Goal: Task Accomplishment & Management: Use online tool/utility

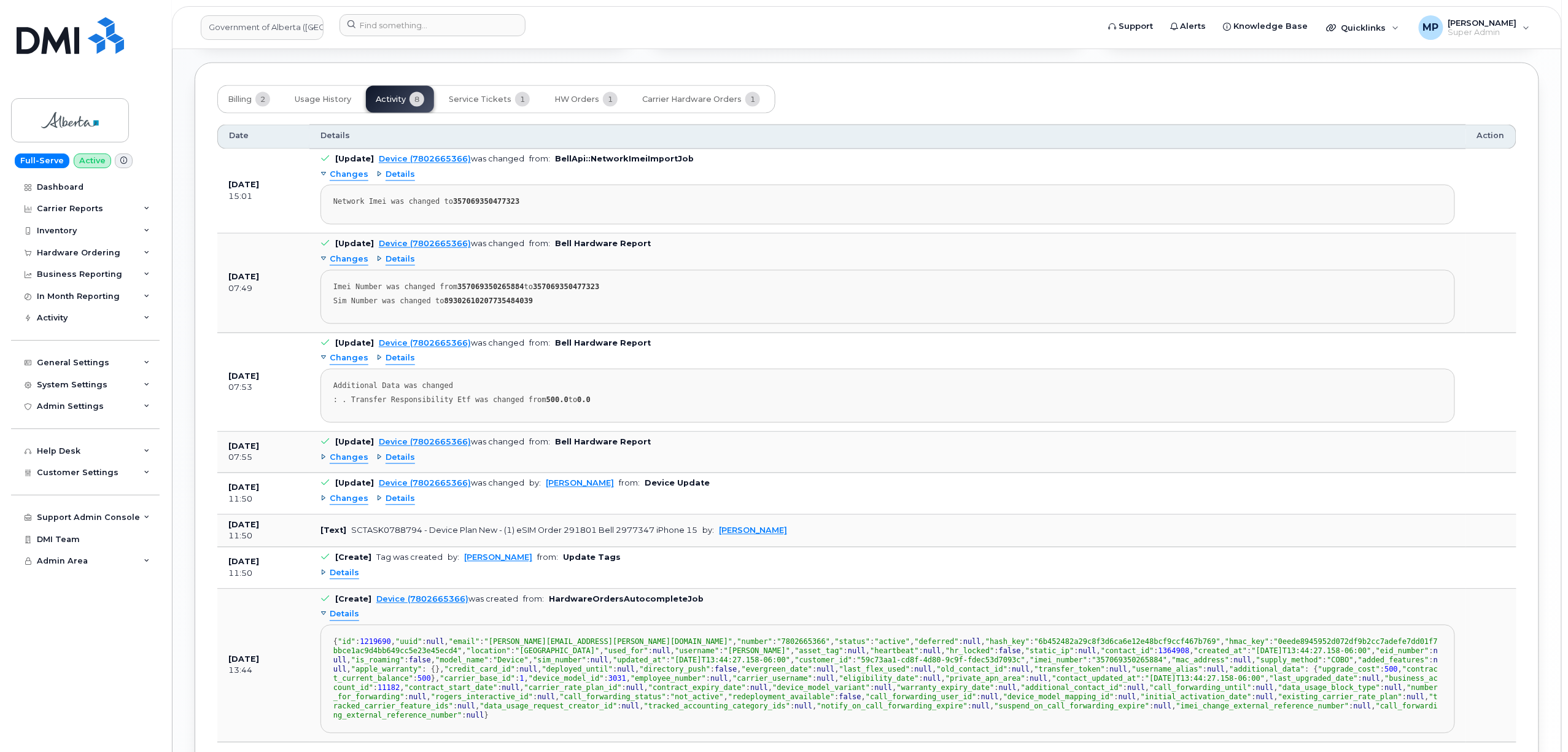
scroll to position [1007, 0]
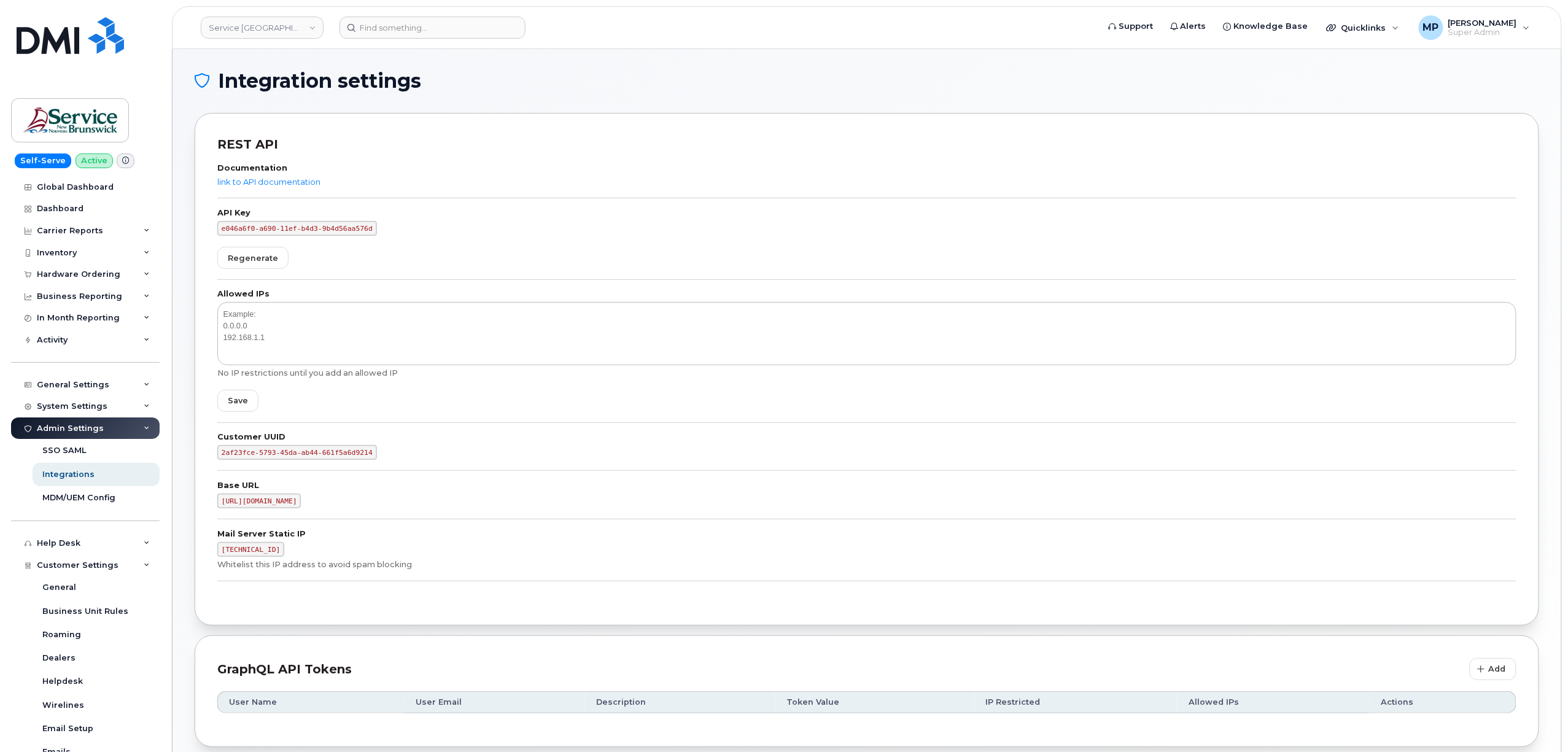
scroll to position [509, 0]
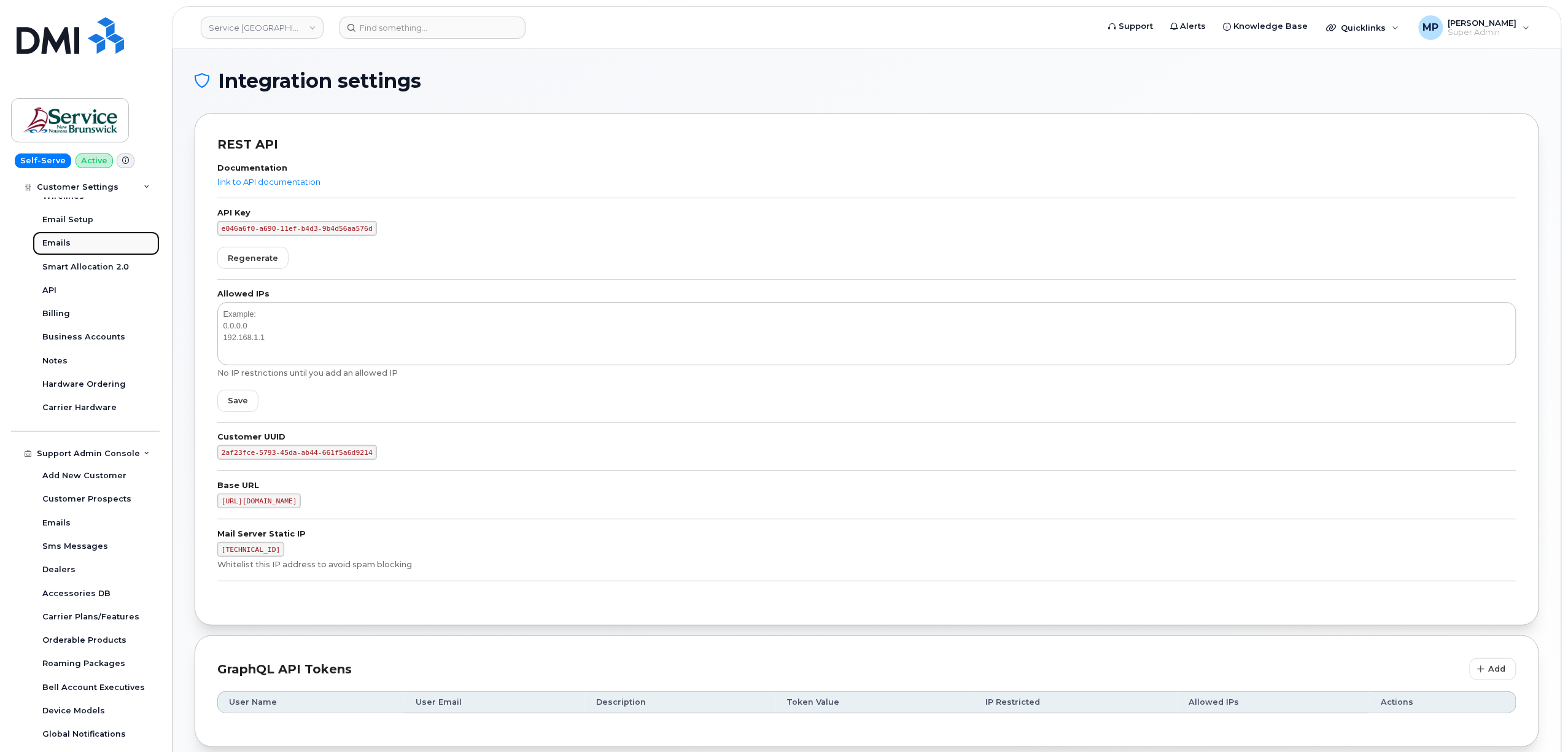
click at [57, 242] on div "Emails" at bounding box center [56, 243] width 29 height 11
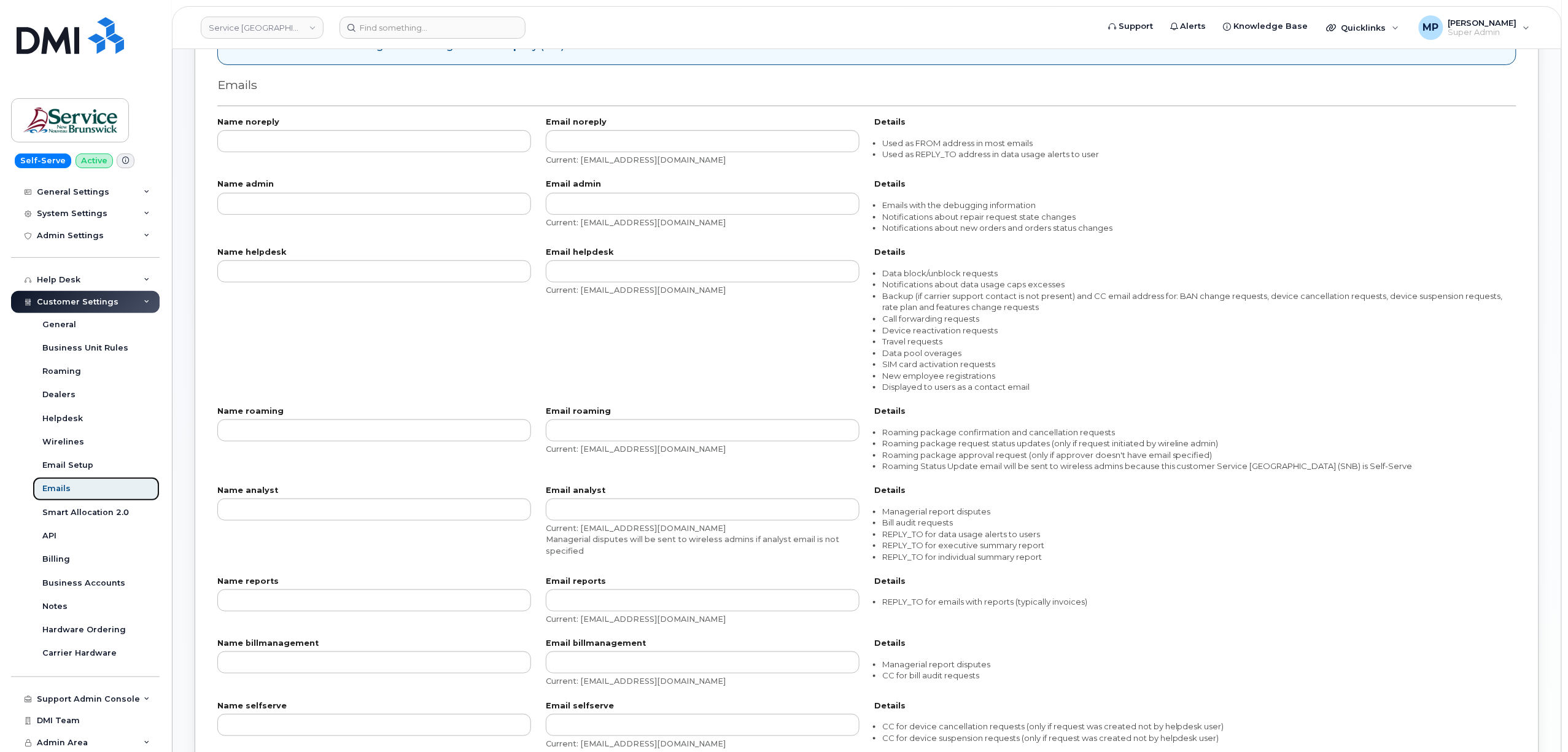
scroll to position [327, 0]
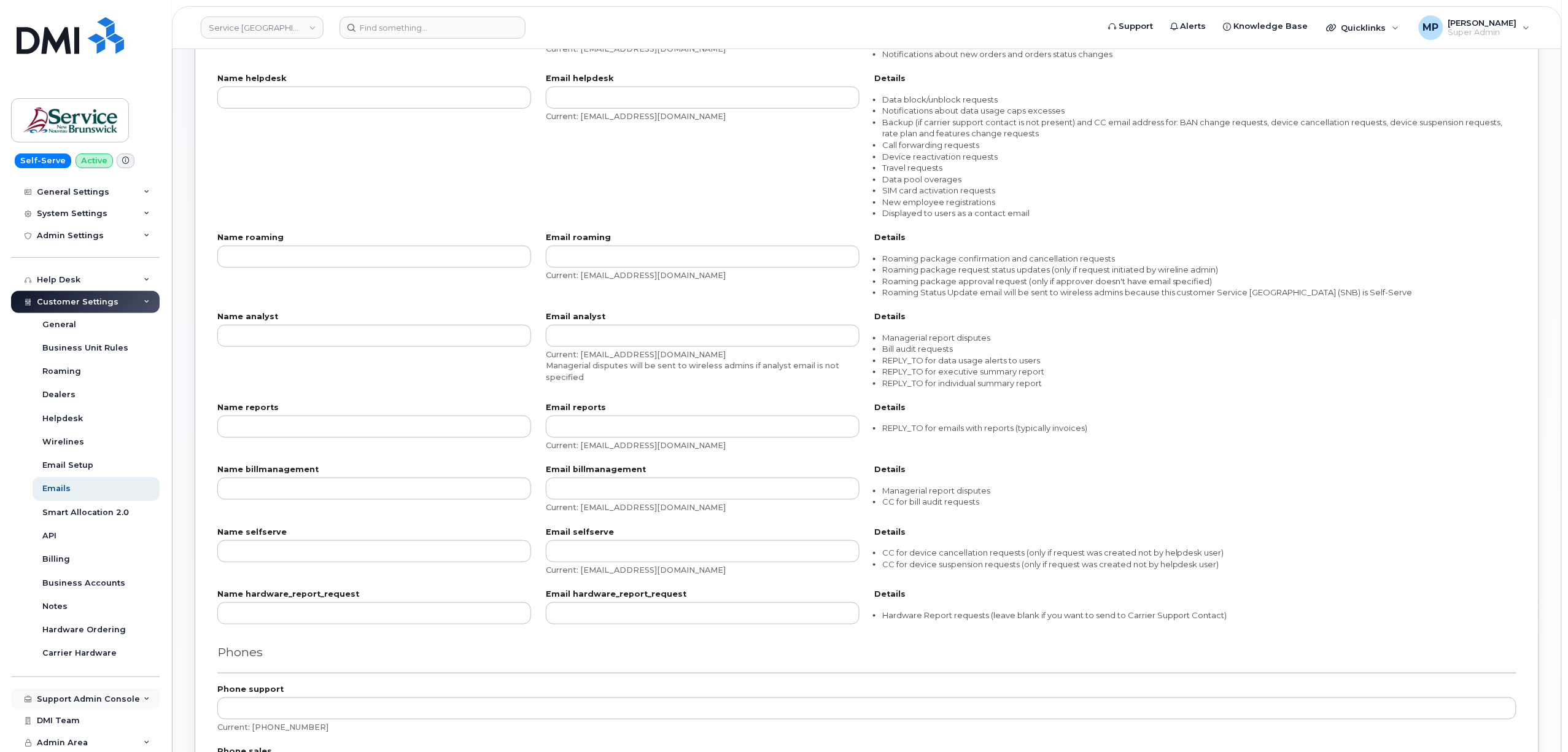
click at [101, 690] on div "Support Admin Console" at bounding box center [86, 699] width 149 height 22
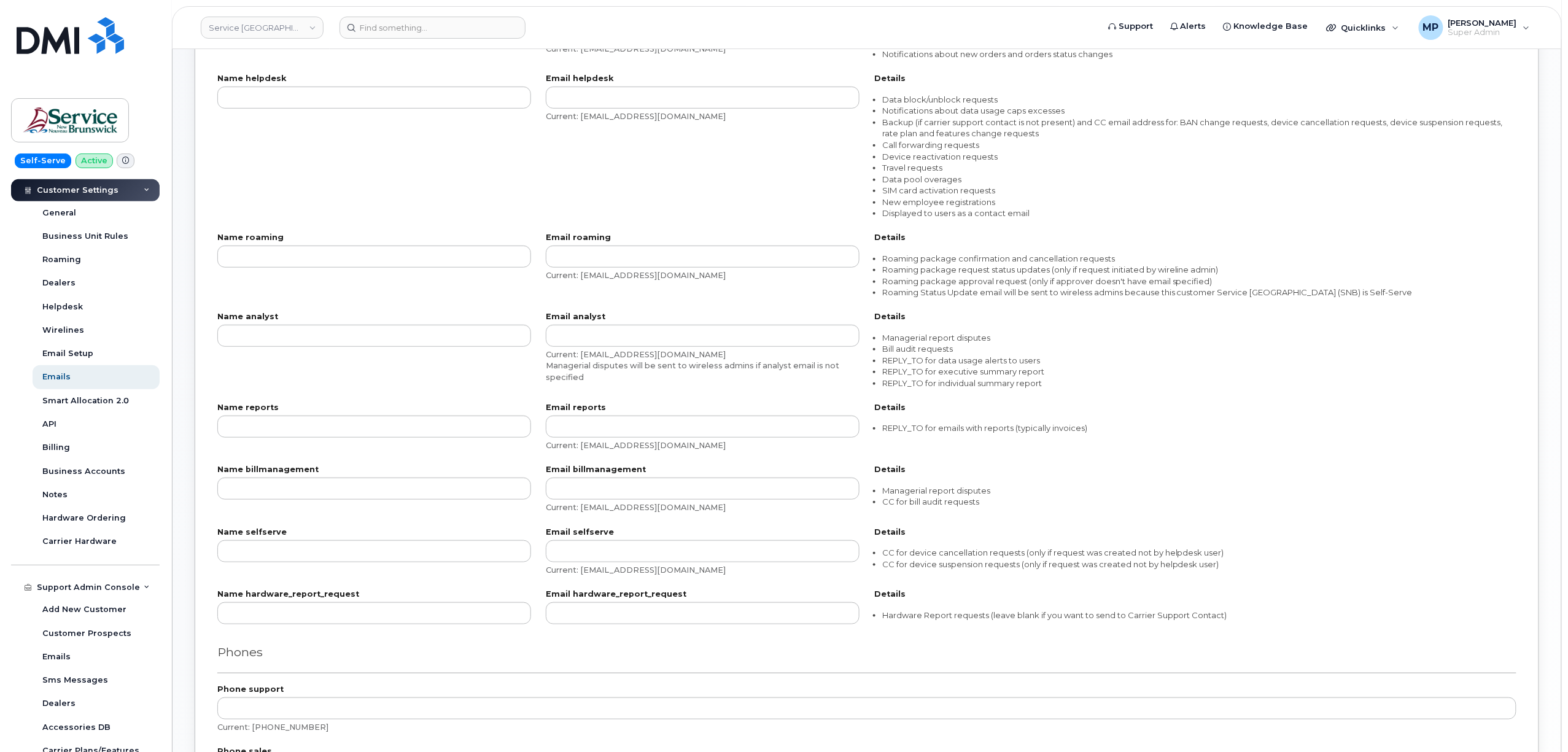
scroll to position [475, 0]
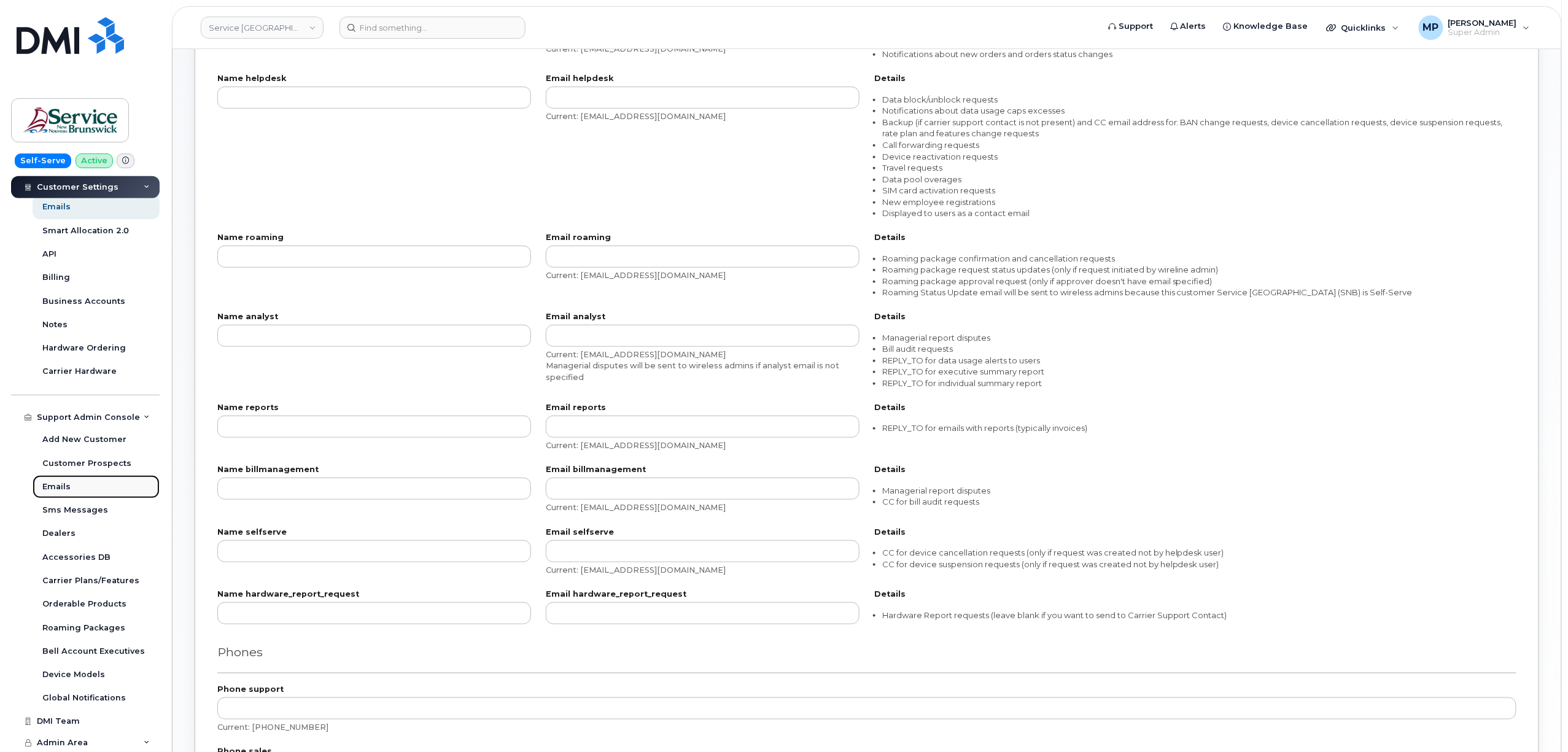
click at [58, 480] on link "Emails" at bounding box center [95, 487] width 127 height 23
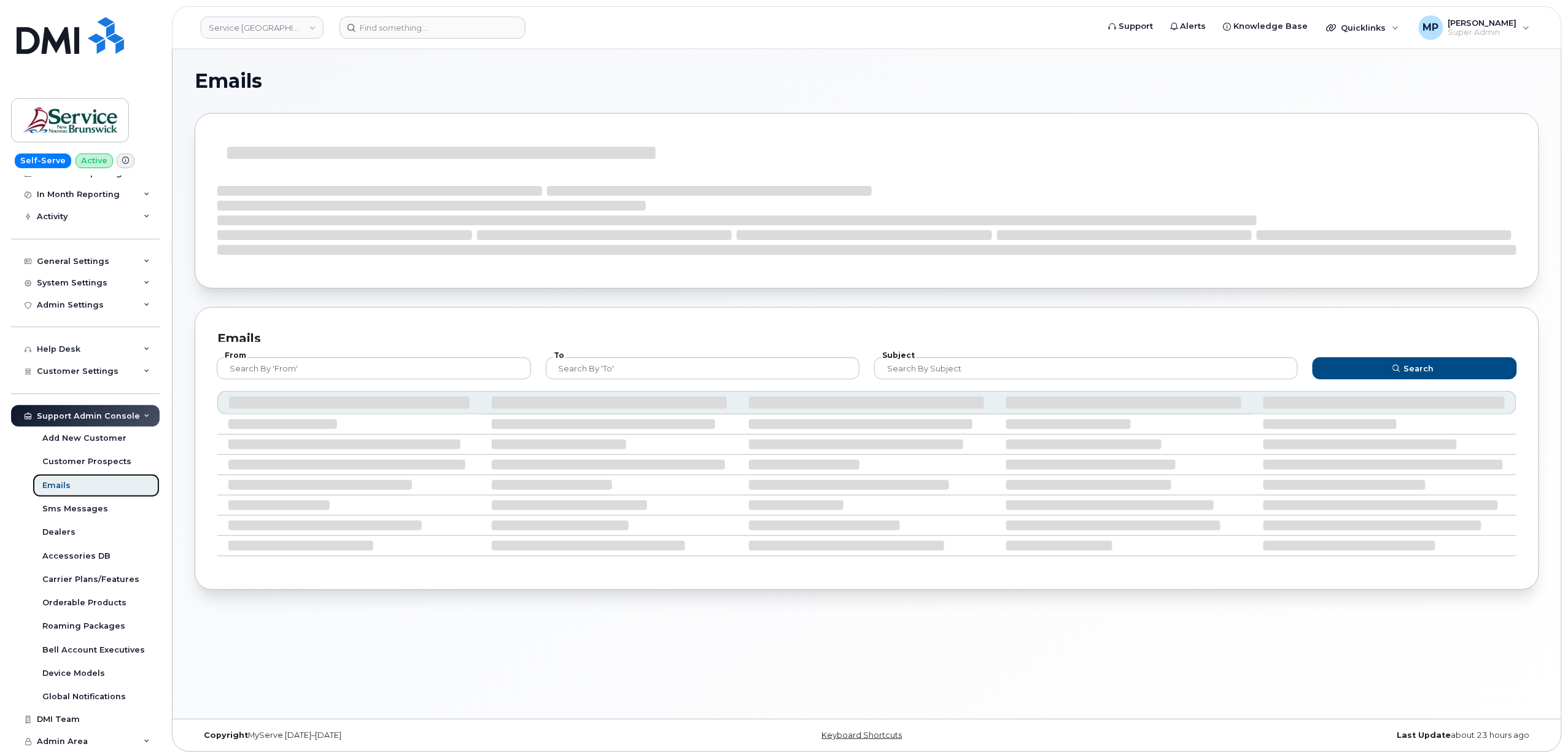
scroll to position [123, 0]
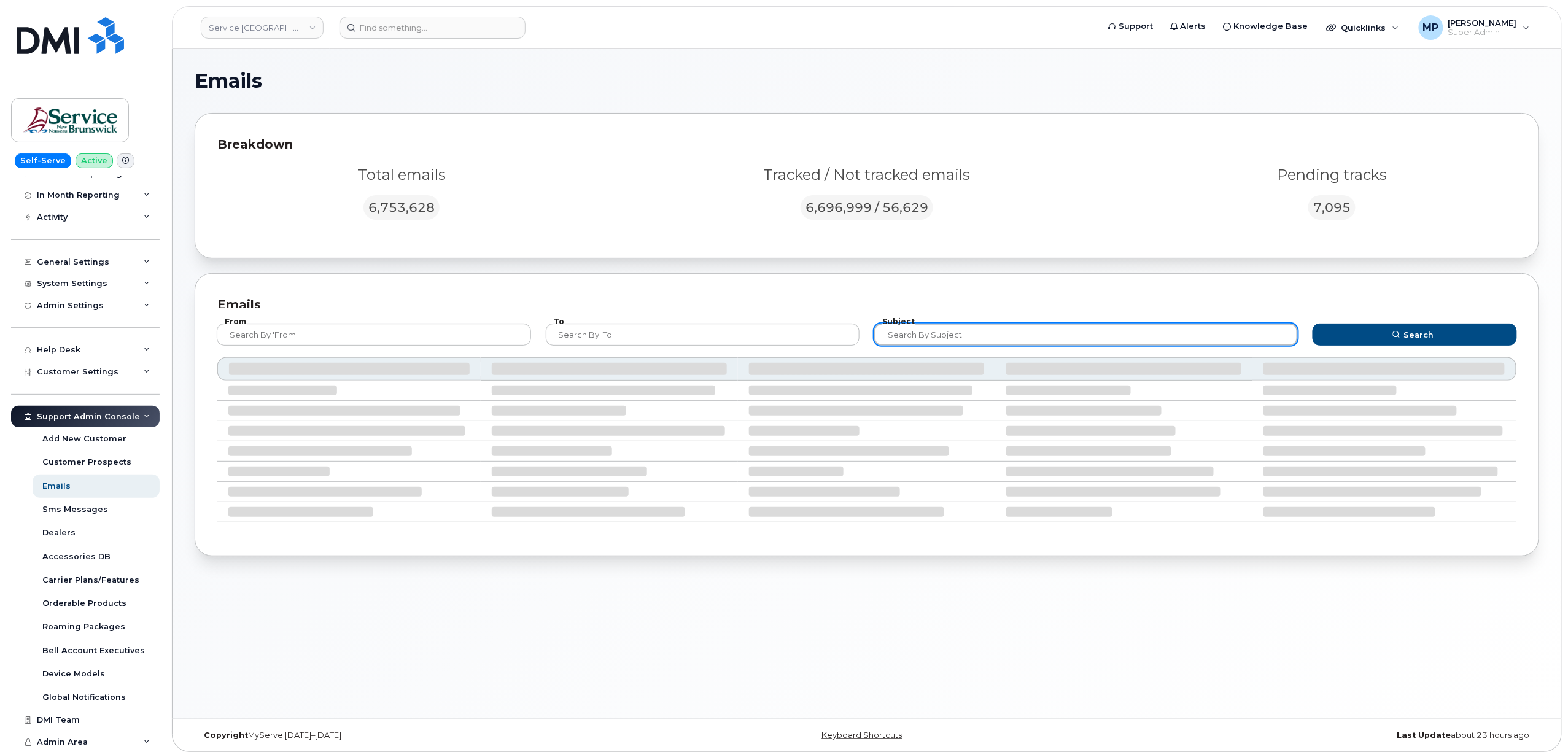
click at [957, 365] on div "From To Subject Search" at bounding box center [867, 423] width 1299 height 220
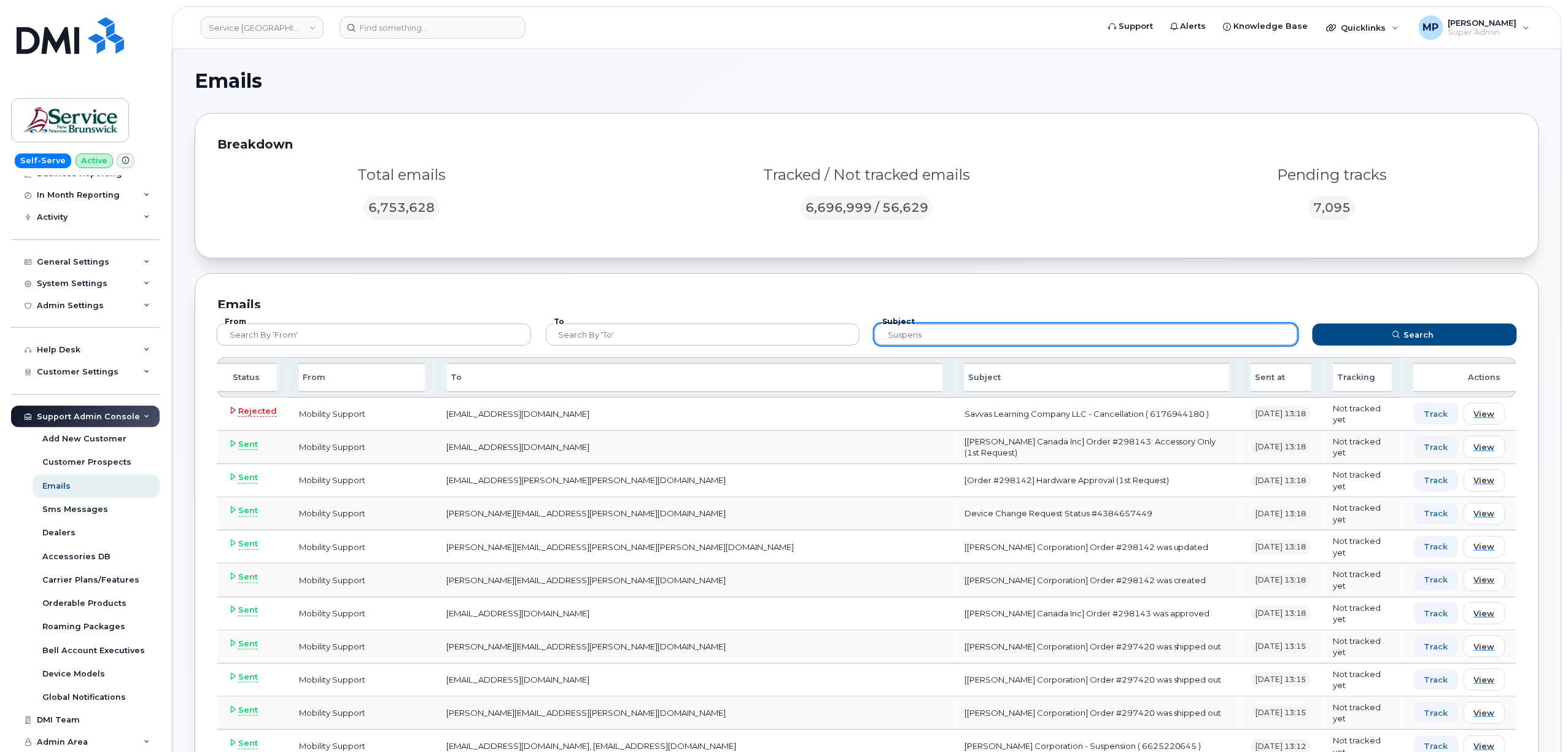
type input "suspens"
click at [1313, 324] on button "Search" at bounding box center [1415, 335] width 205 height 22
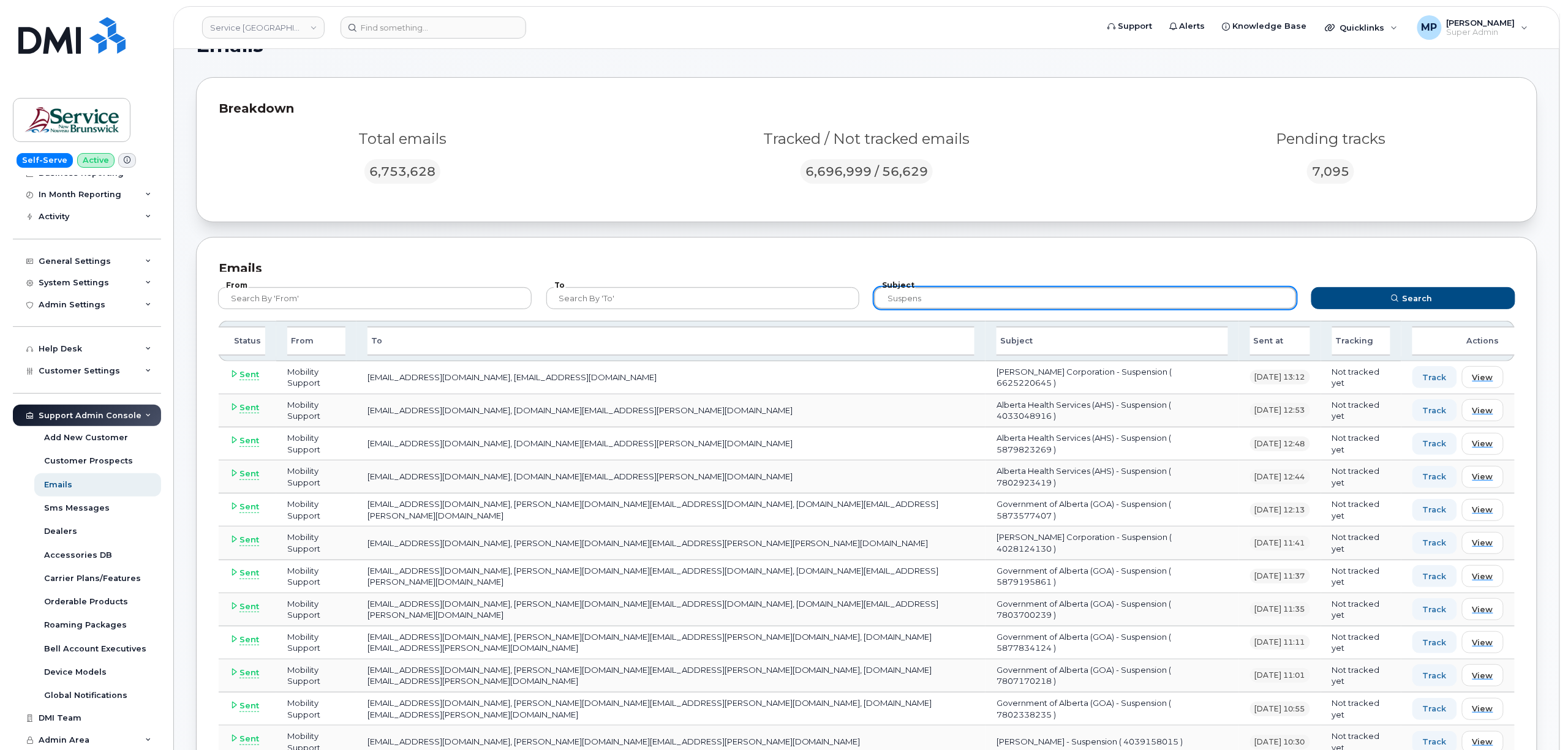
scroll to position [0, 0]
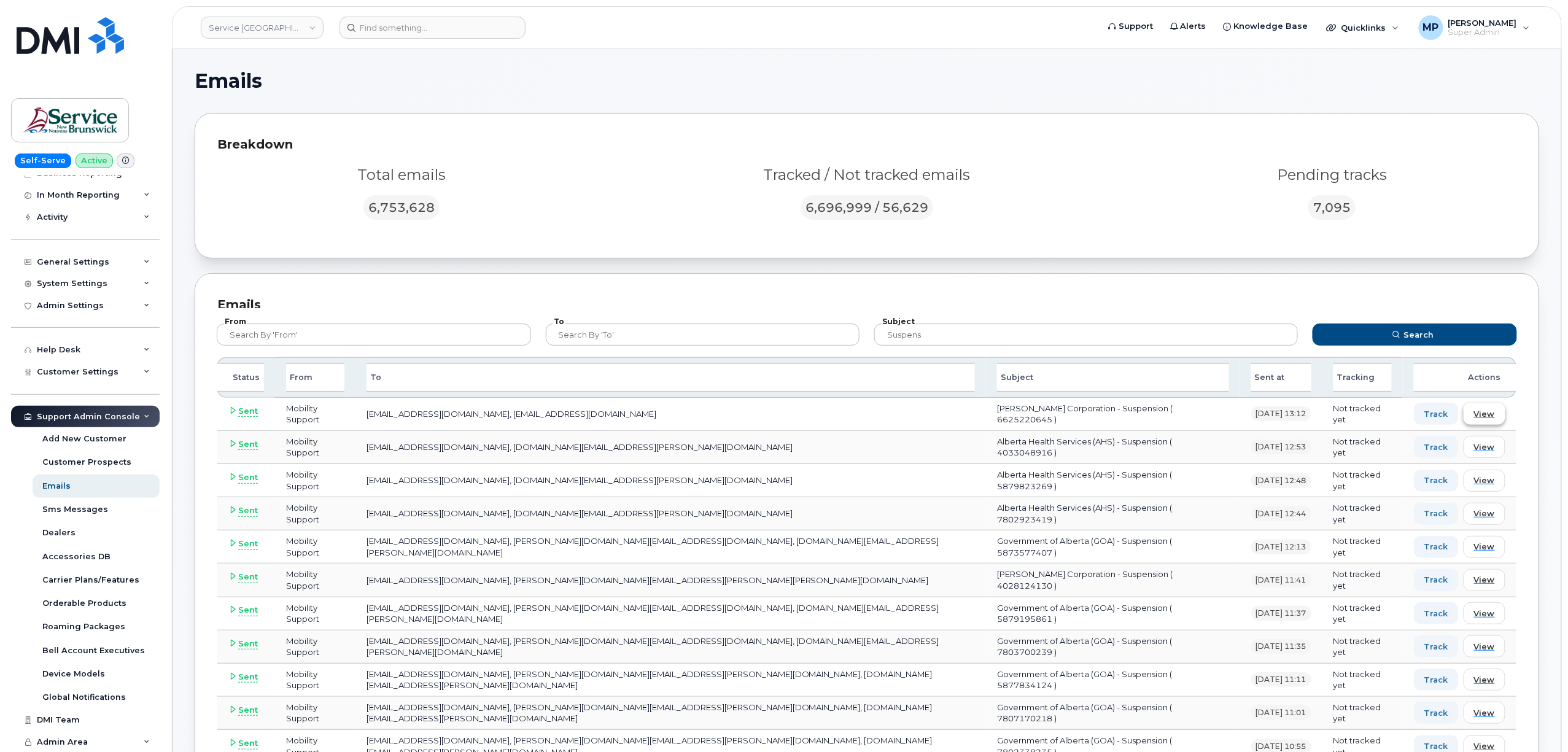
click at [1493, 416] on span "View" at bounding box center [1484, 415] width 21 height 11
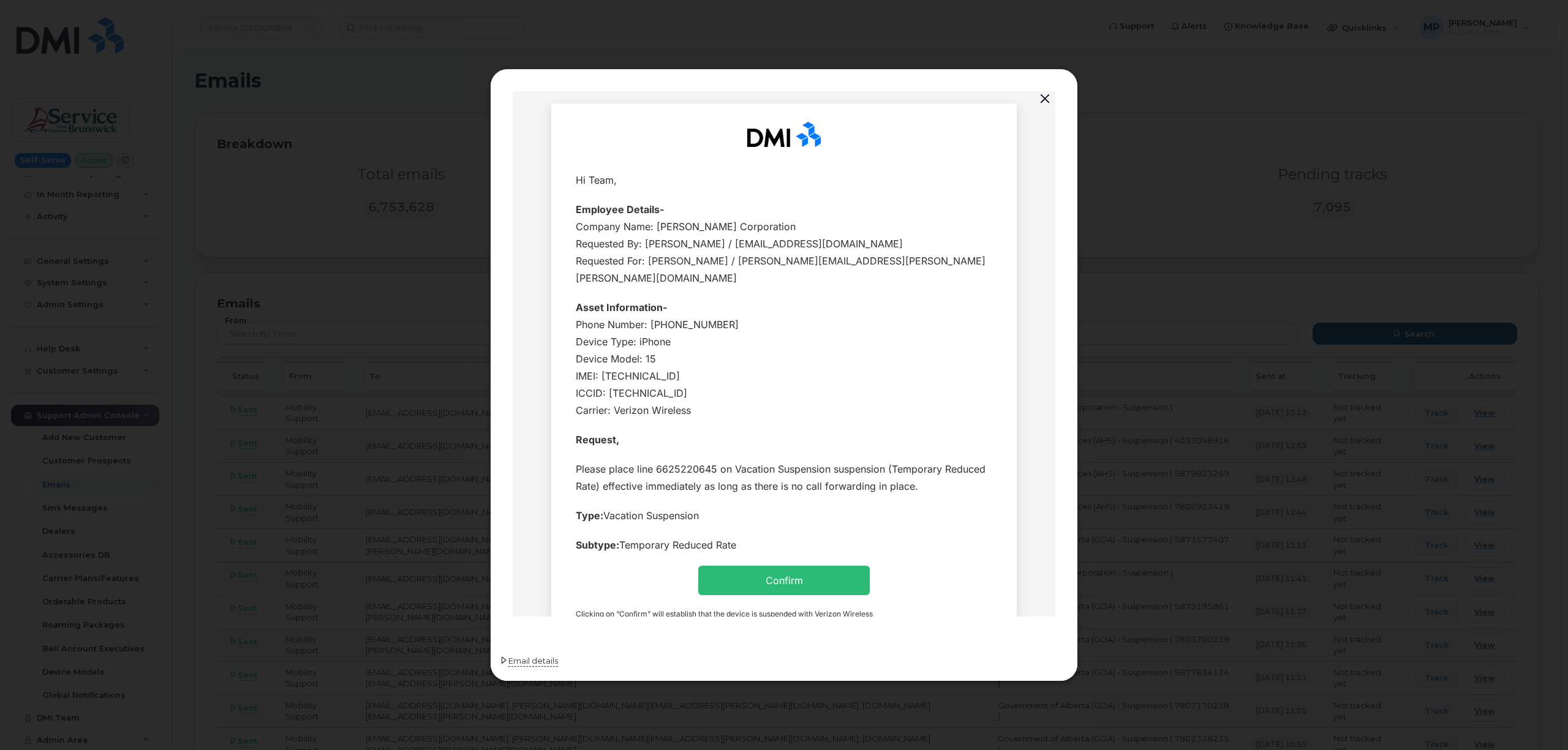
click at [540, 661] on span "Email details" at bounding box center [533, 662] width 49 height 12
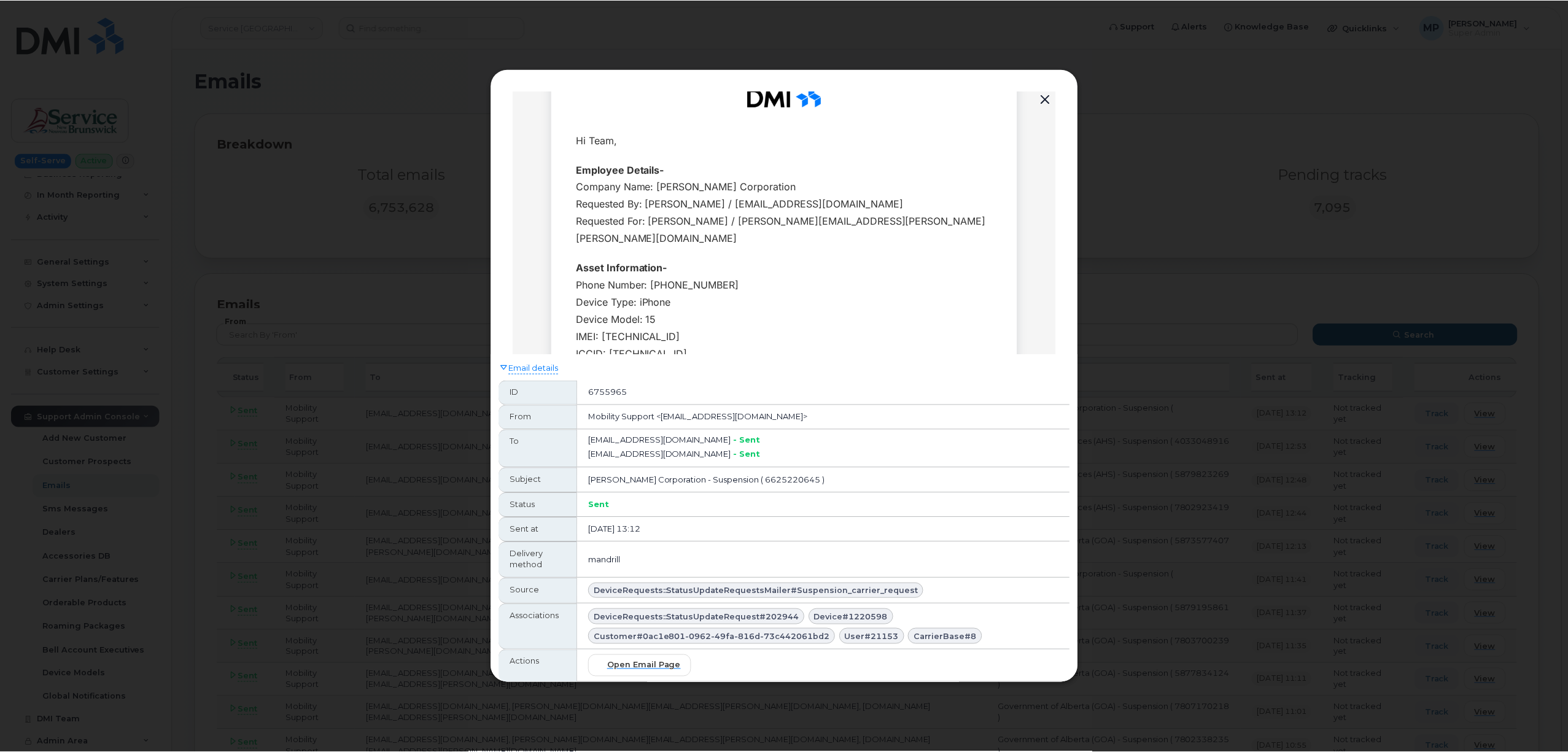
scroll to position [43, 0]
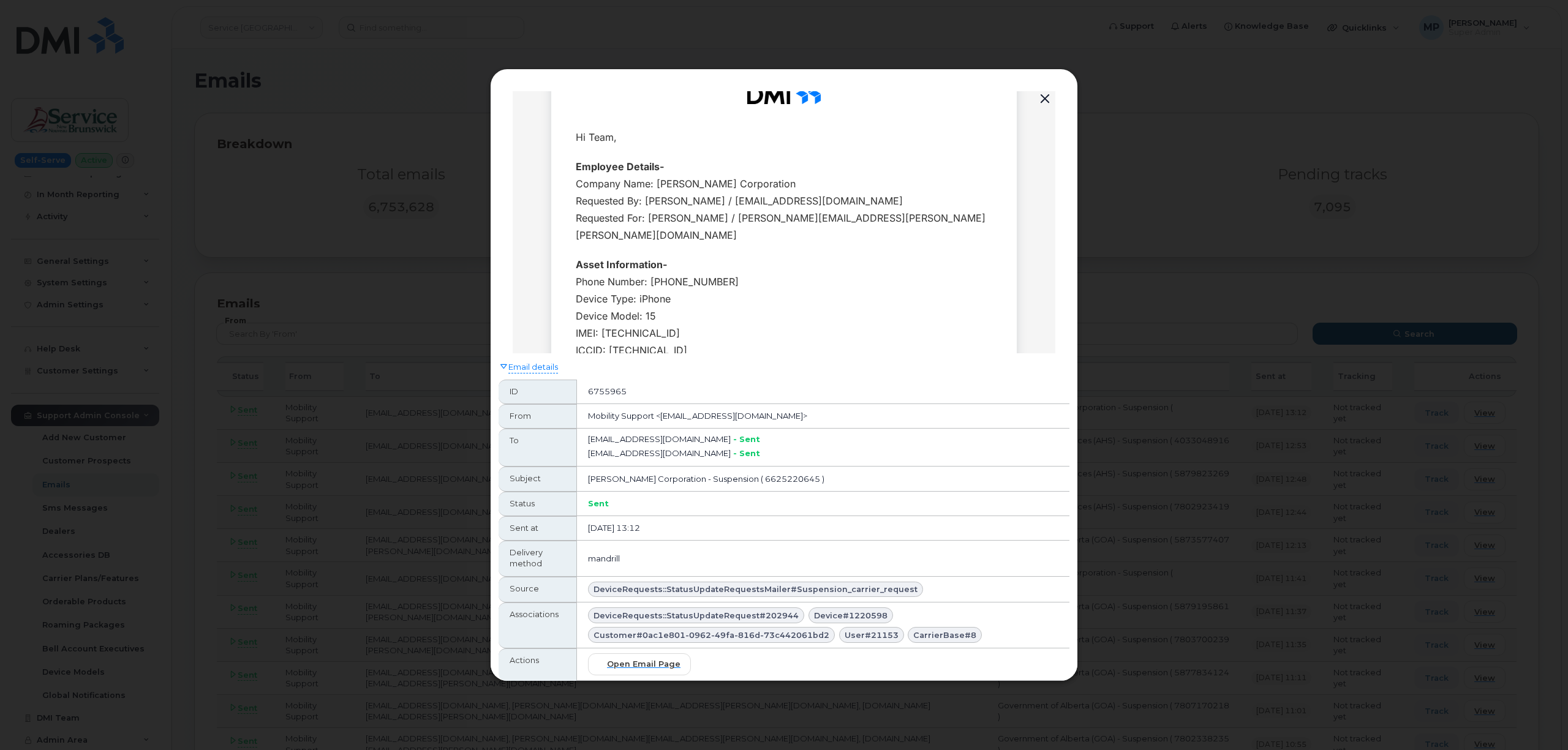
click at [1044, 98] on button "button" at bounding box center [1044, 99] width 18 height 17
